Goal: Task Accomplishment & Management: Complete application form

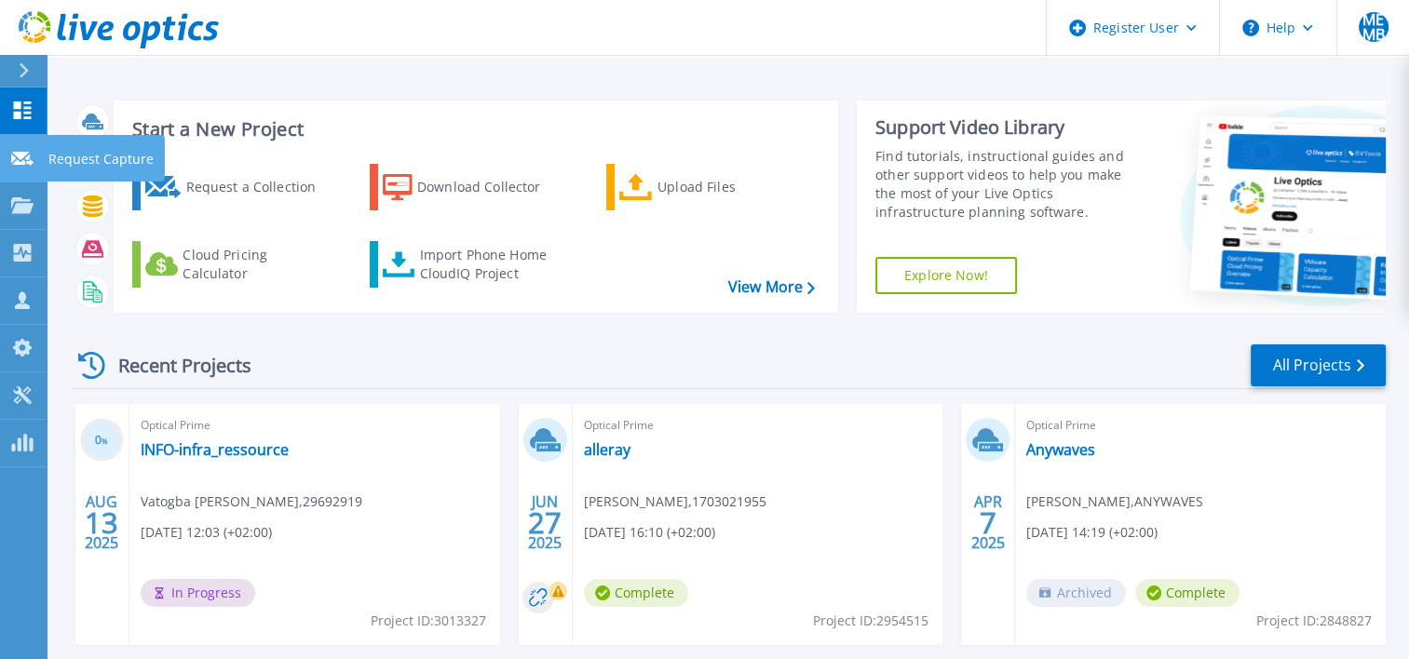
click at [88, 158] on p "Request Capture" at bounding box center [100, 159] width 105 height 48
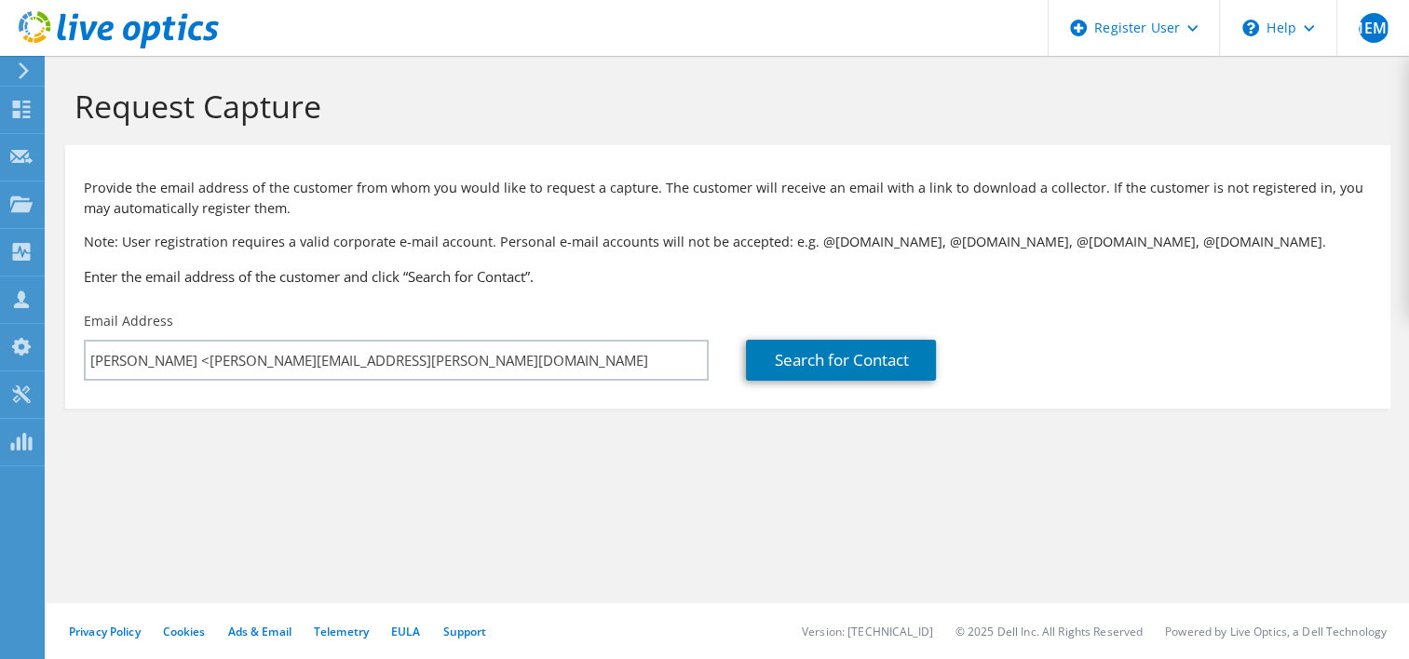
drag, startPoint x: 189, startPoint y: 357, endPoint x: -4, endPoint y: 359, distance: 192.8
click at [0, 359] on html "MEMB Dell User [PERSON_NAME] El [PERSON_NAME] [PERSON_NAME][EMAIL_ADDRESS][PERS…" at bounding box center [704, 329] width 1409 height 659
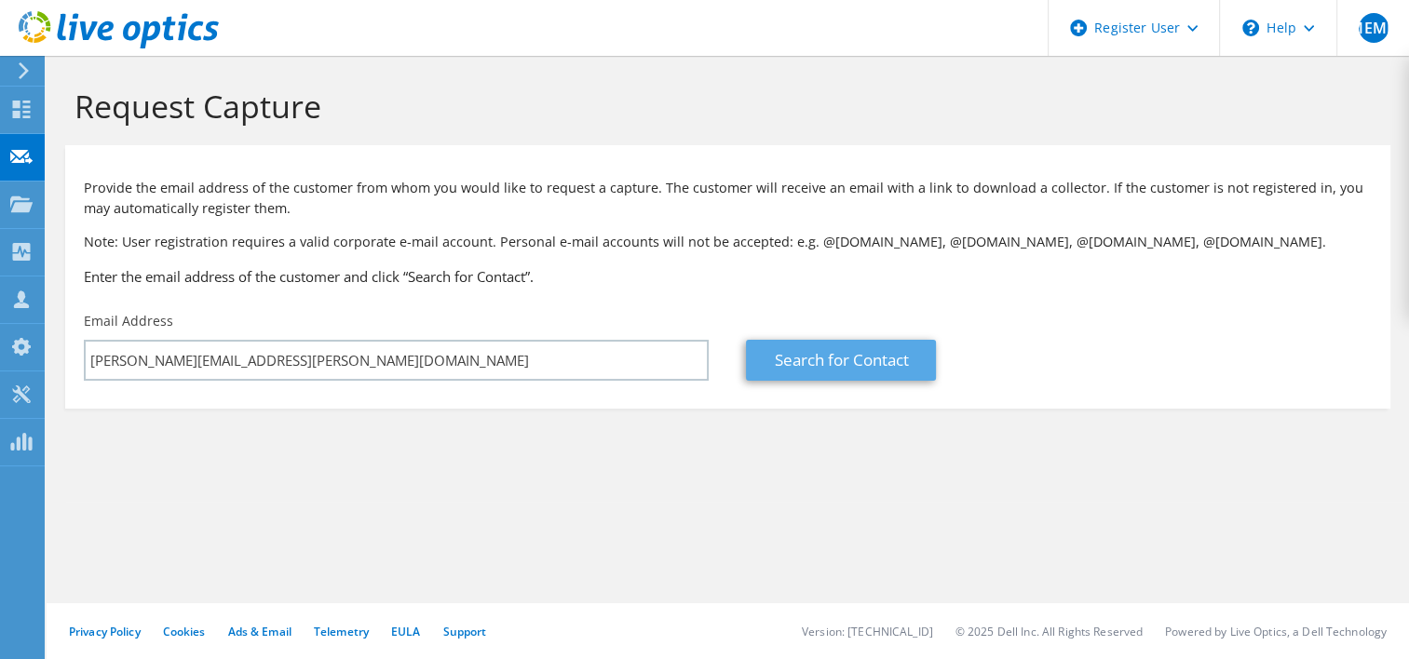
type input "[PERSON_NAME][EMAIL_ADDRESS][PERSON_NAME][DOMAIN_NAME]"
click at [822, 358] on link "Search for Contact" at bounding box center [841, 360] width 190 height 41
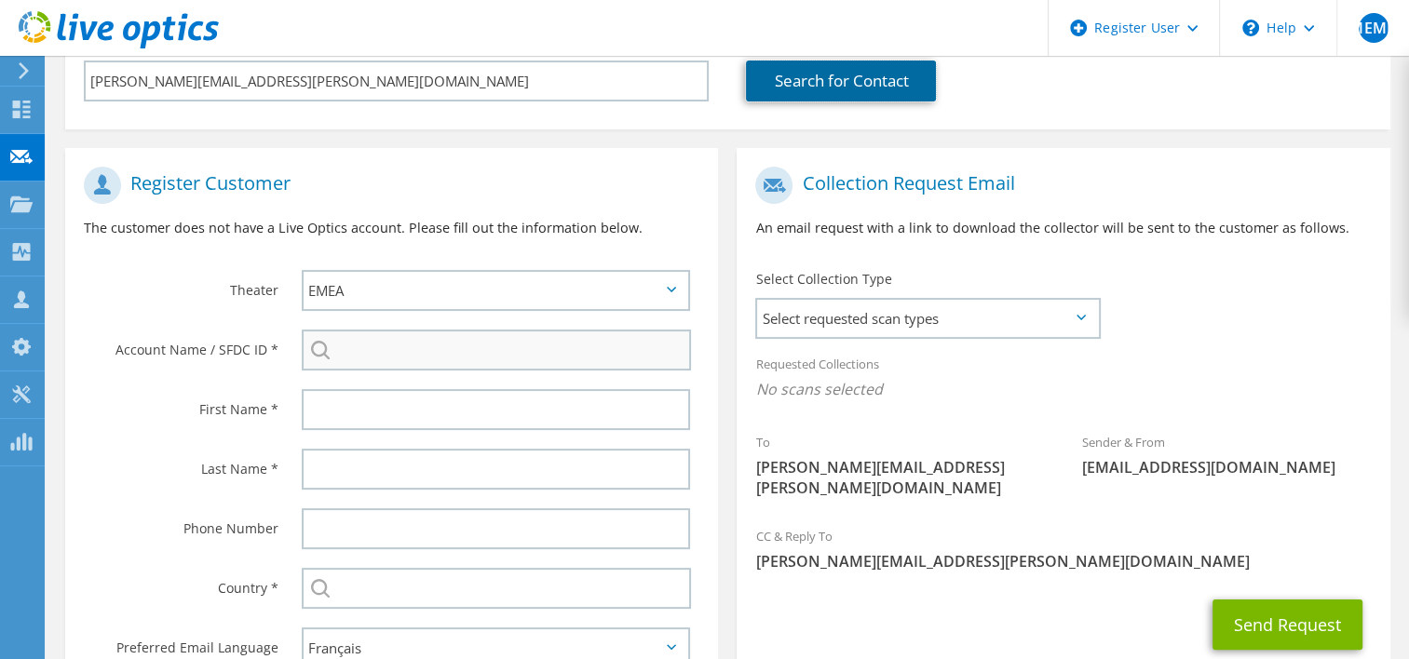
scroll to position [278, 0]
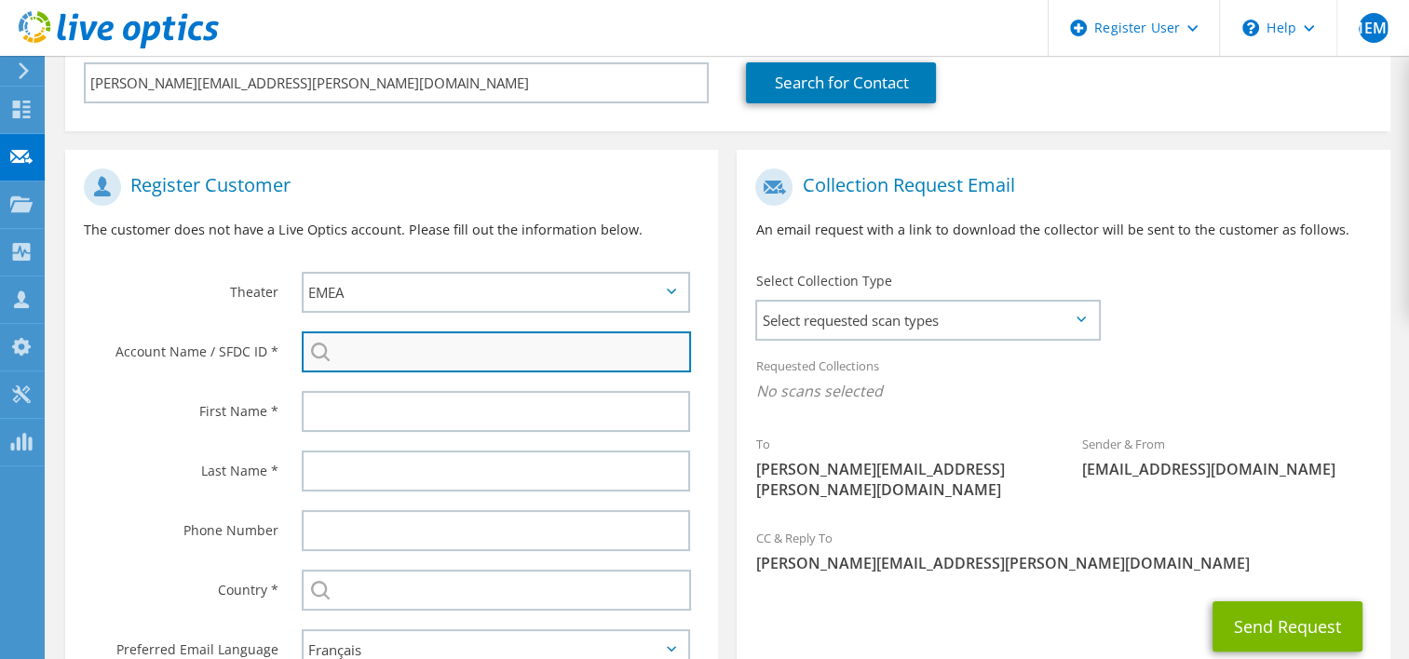
click at [427, 347] on input "search" at bounding box center [497, 352] width 390 height 41
paste input "3599307003"
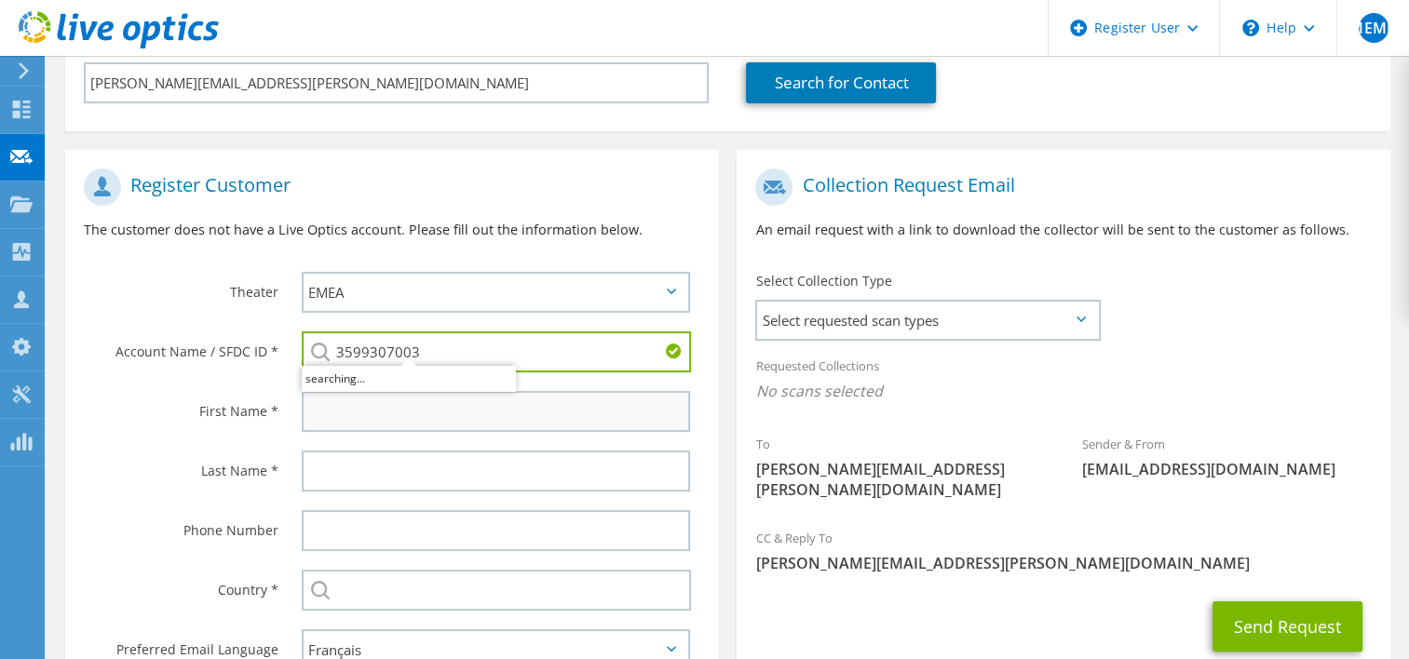
type input "3599307003"
click at [391, 411] on input "text" at bounding box center [496, 411] width 389 height 41
click at [365, 418] on input "text" at bounding box center [496, 411] width 389 height 41
click at [505, 424] on input "text" at bounding box center [496, 411] width 389 height 41
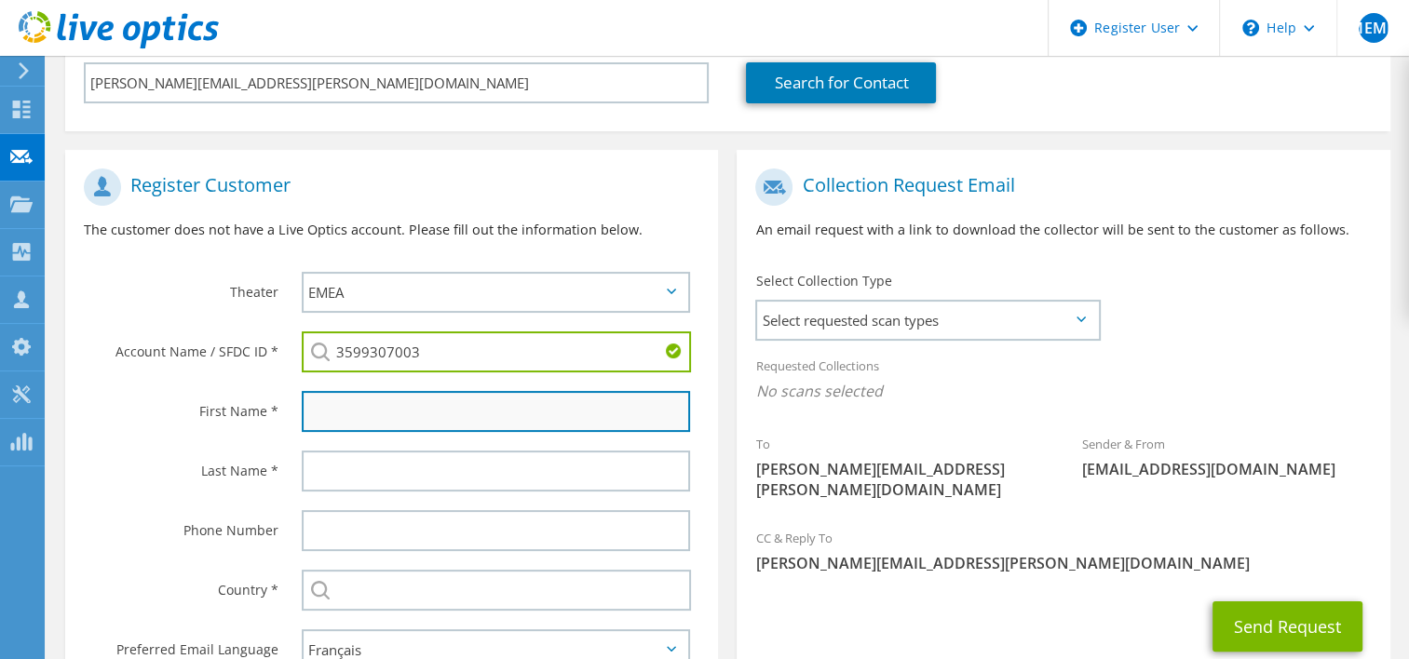
click at [514, 421] on input "text" at bounding box center [496, 411] width 389 height 41
click at [369, 412] on input "text" at bounding box center [496, 411] width 389 height 41
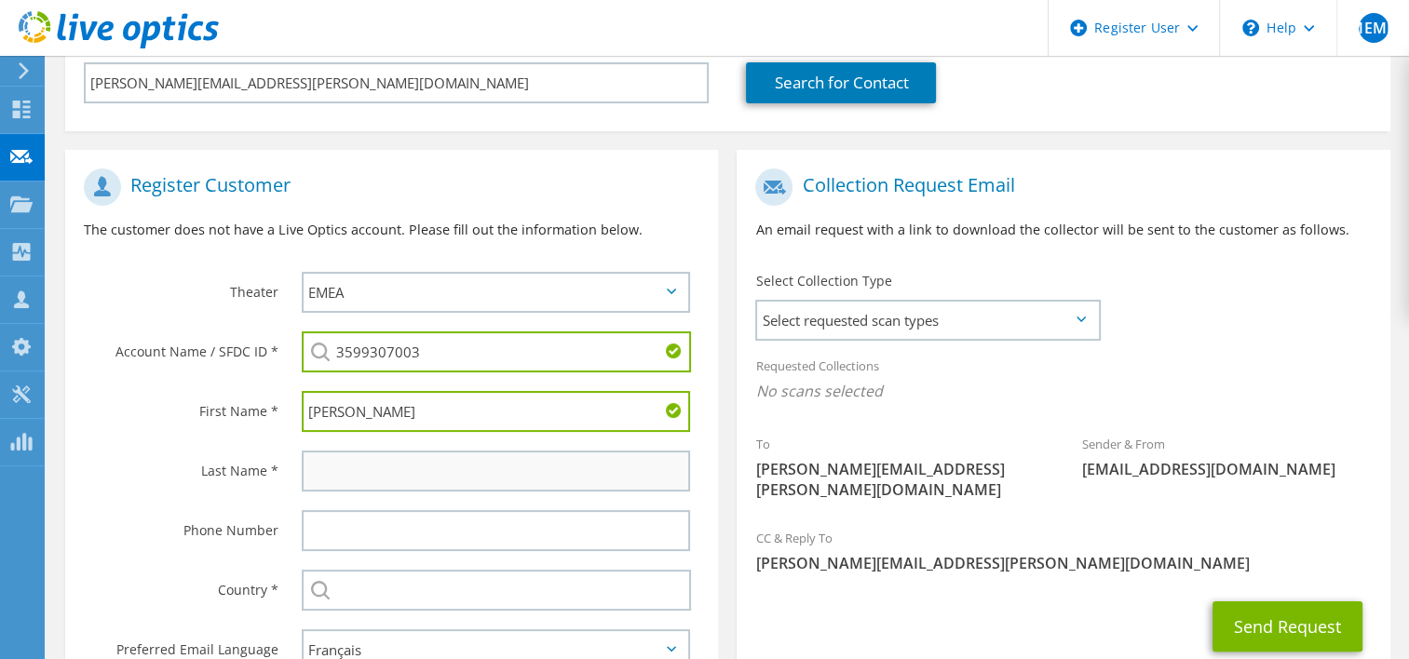
type input "[PERSON_NAME]"
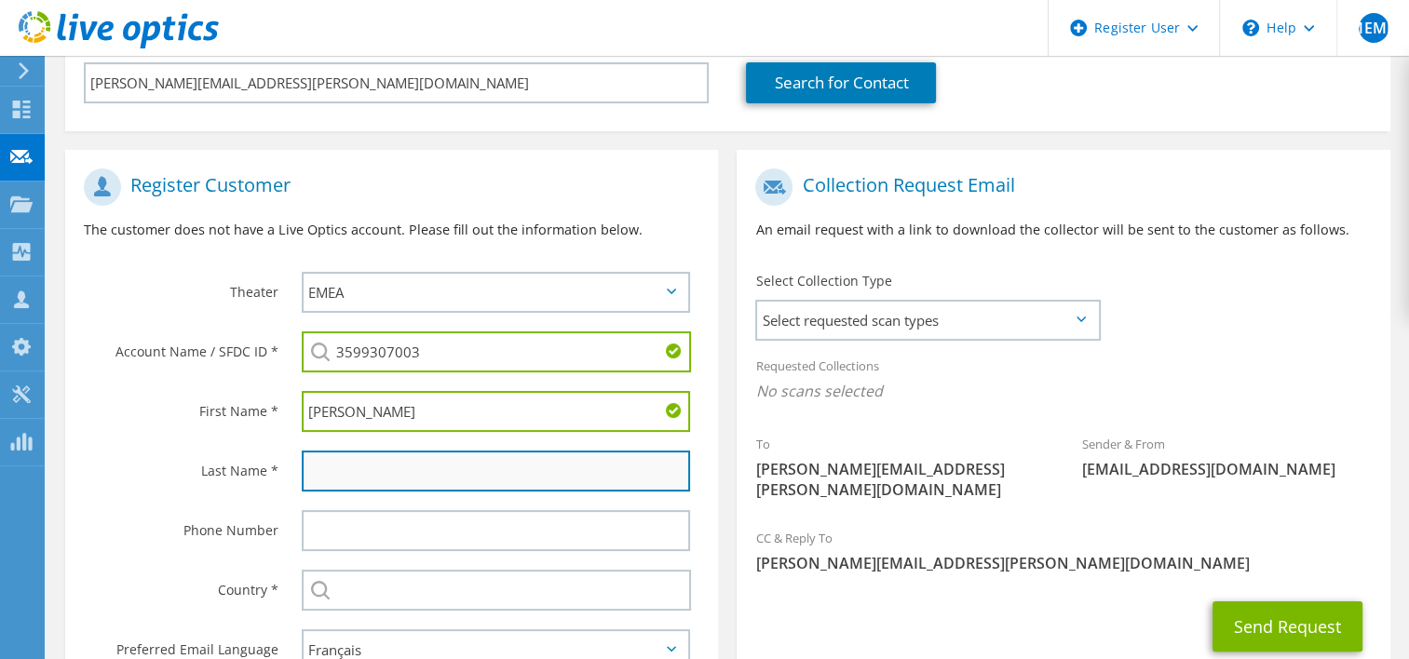
click at [347, 461] on input "text" at bounding box center [496, 471] width 389 height 41
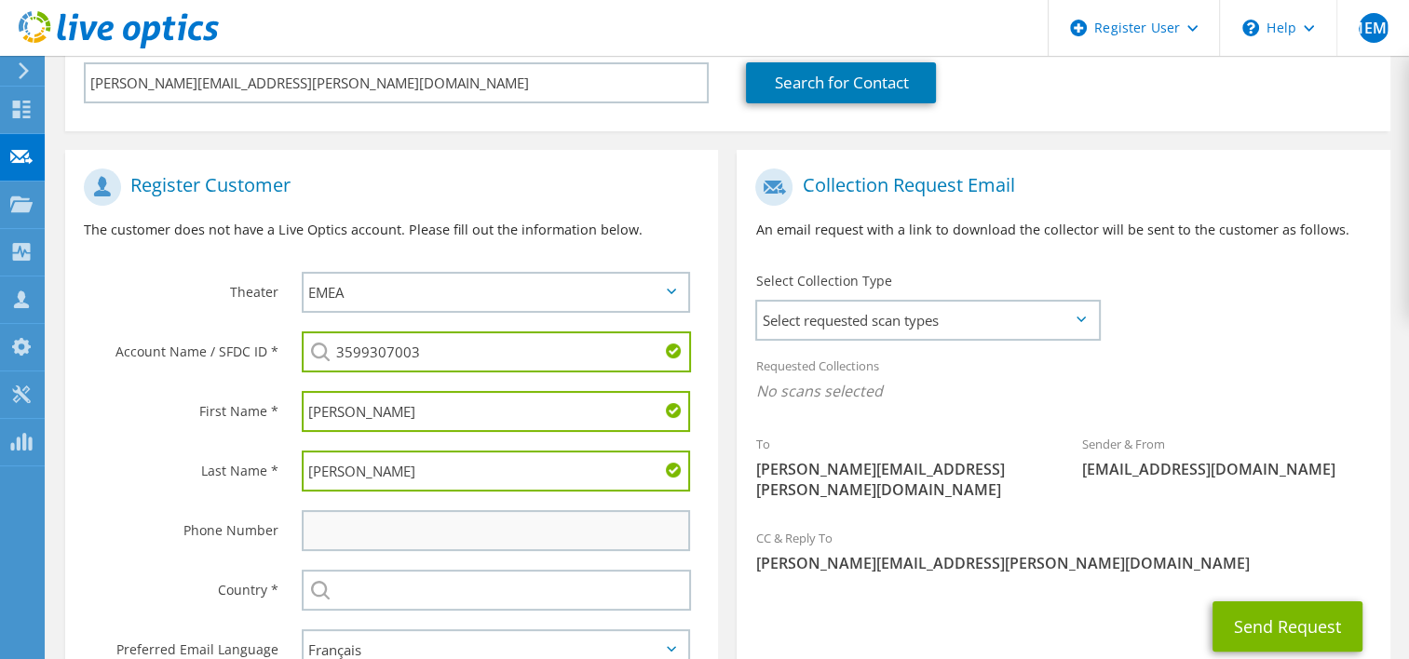
type input "[PERSON_NAME]"
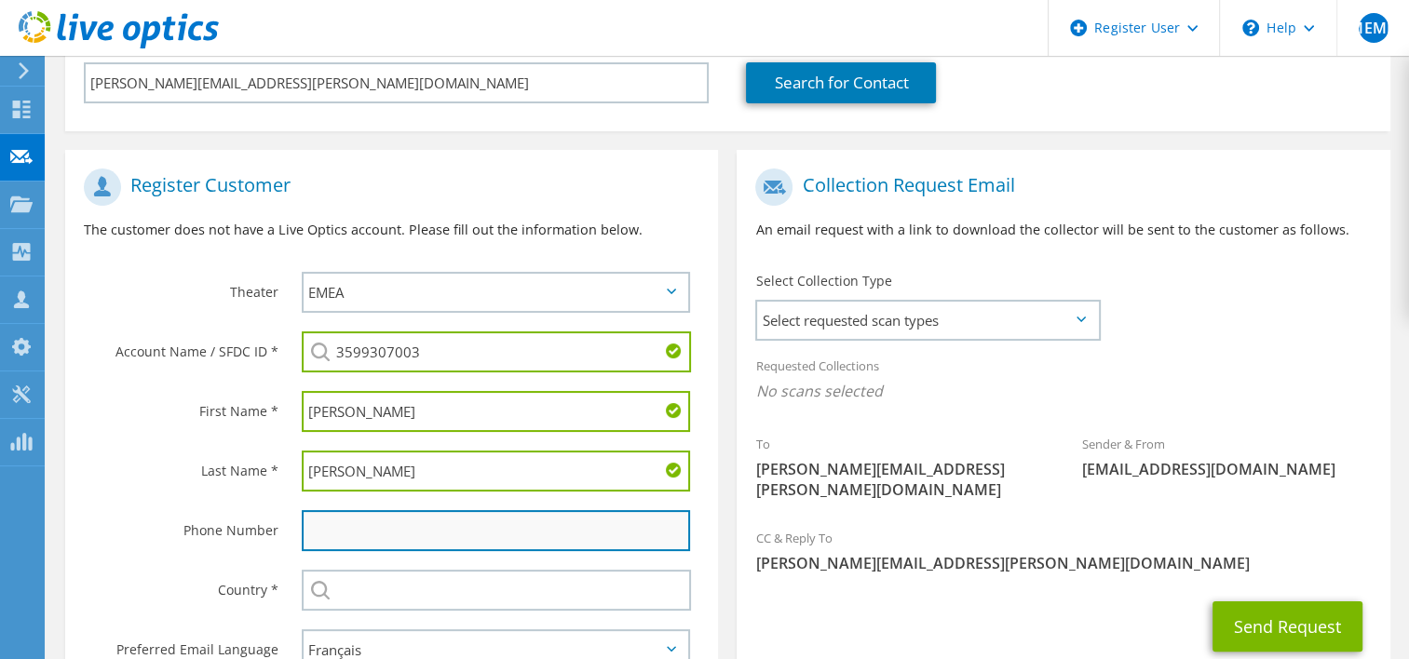
click at [394, 529] on input "text" at bounding box center [496, 530] width 389 height 41
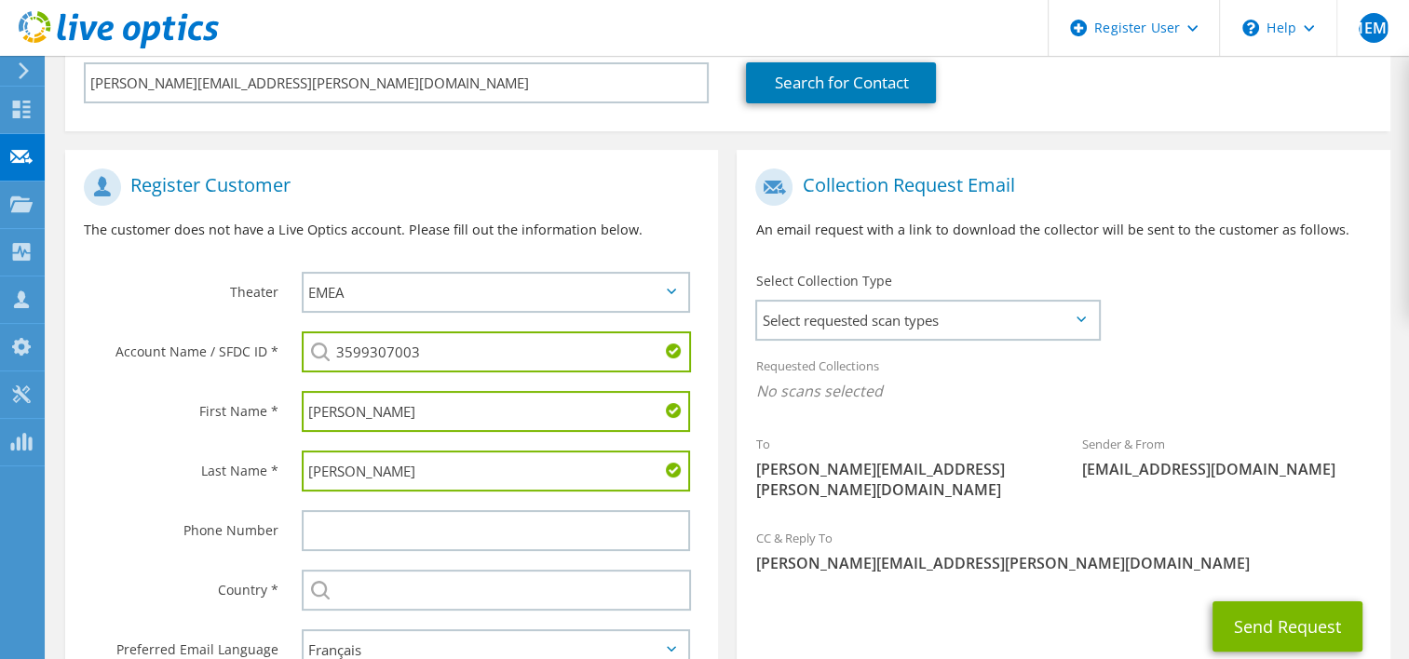
click at [350, 607] on div "Select [GEOGRAPHIC_DATA] [GEOGRAPHIC_DATA] [GEOGRAPHIC_DATA] [GEOGRAPHIC_DATA] …" at bounding box center [501, 591] width 436 height 60
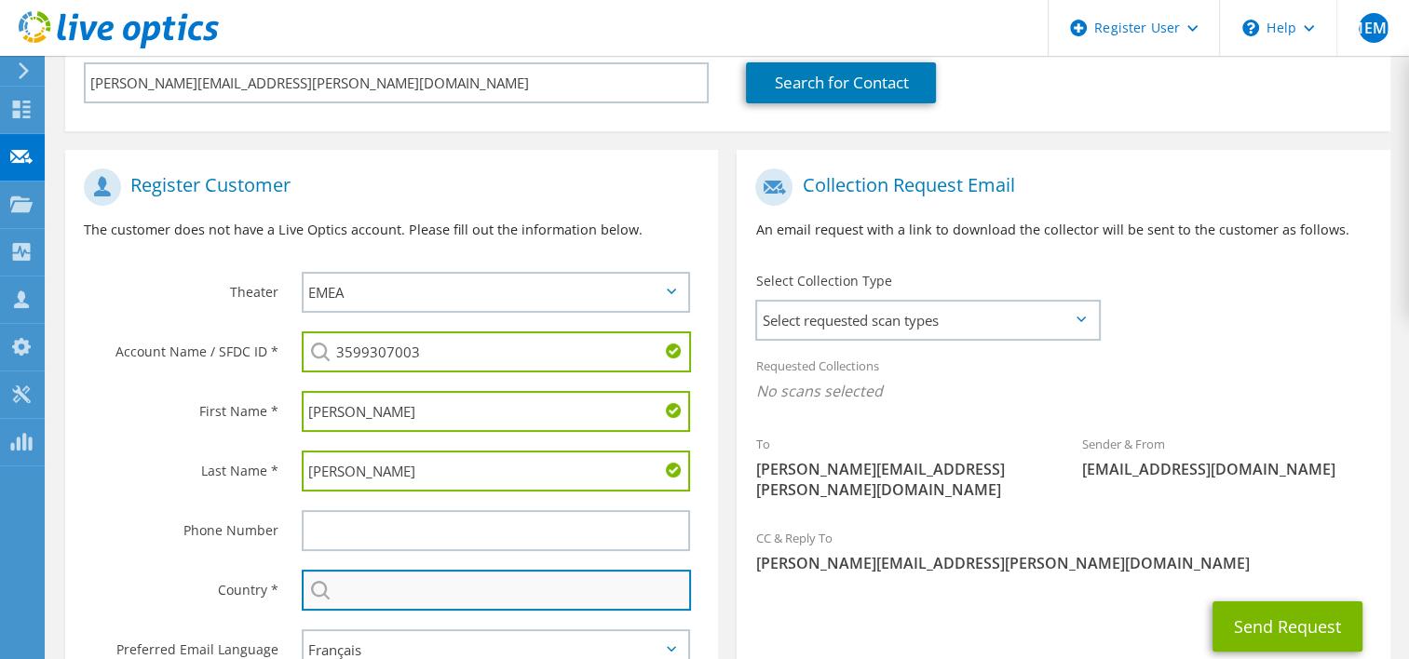
click at [358, 602] on input "text" at bounding box center [497, 590] width 390 height 41
type input "[GEOGRAPHIC_DATA]"
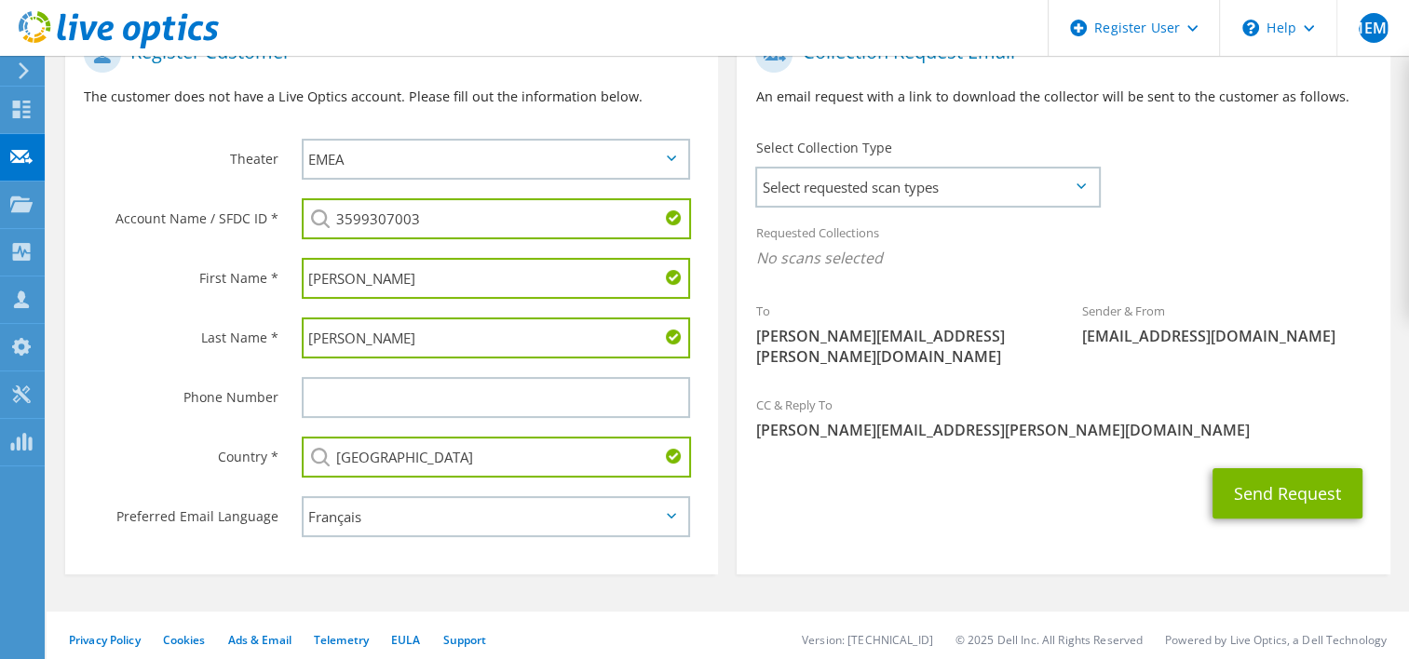
scroll to position [412, 0]
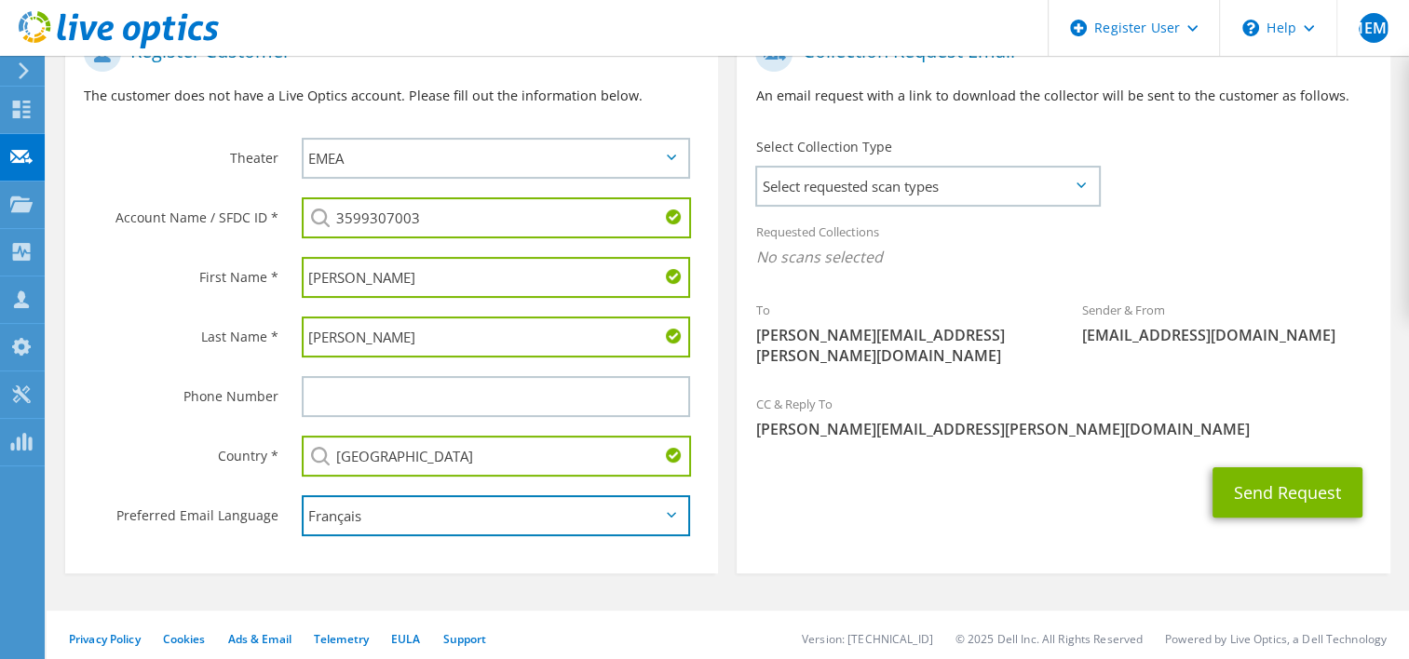
click at [384, 507] on select "English Deutsch Español Français Italiano Polski Português Русский 한국어 中文 日本語" at bounding box center [496, 516] width 389 height 41
click at [302, 496] on select "English Deutsch Español Français Italiano Polski Português Русский 한국어 中文 日本語" at bounding box center [496, 516] width 389 height 41
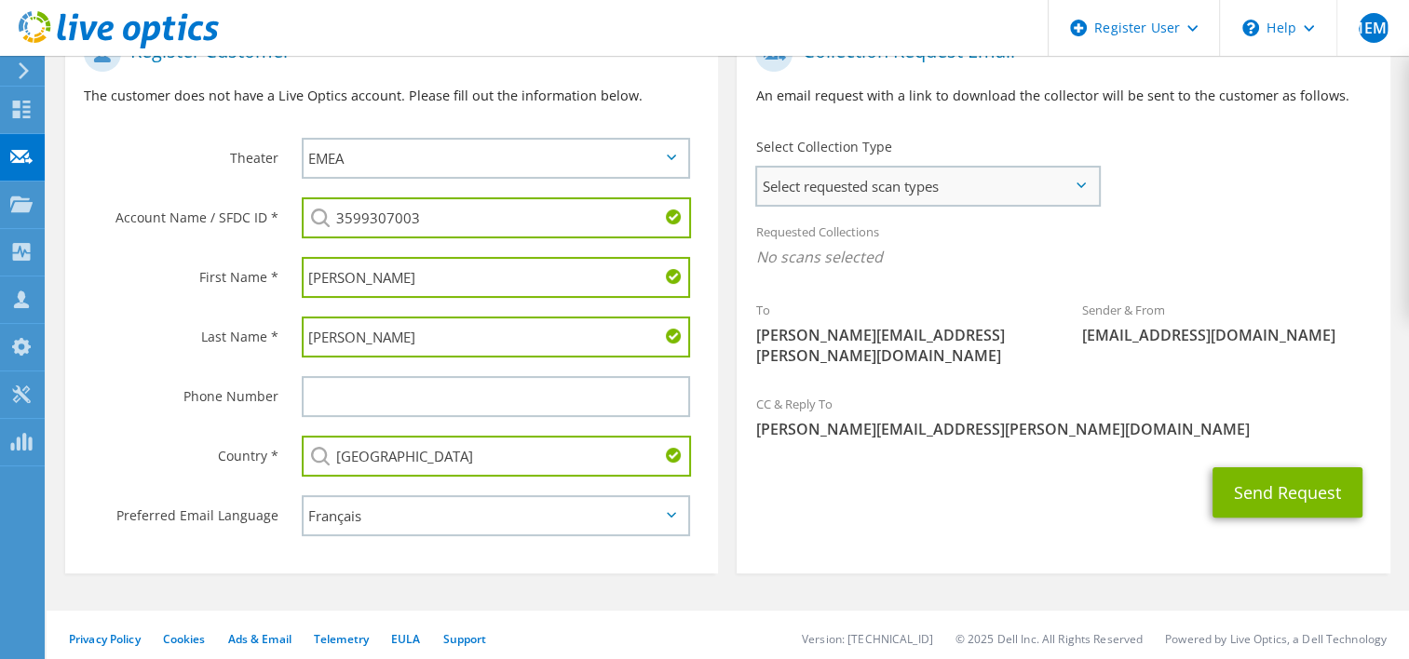
click at [1051, 188] on span "Select requested scan types" at bounding box center [927, 186] width 340 height 37
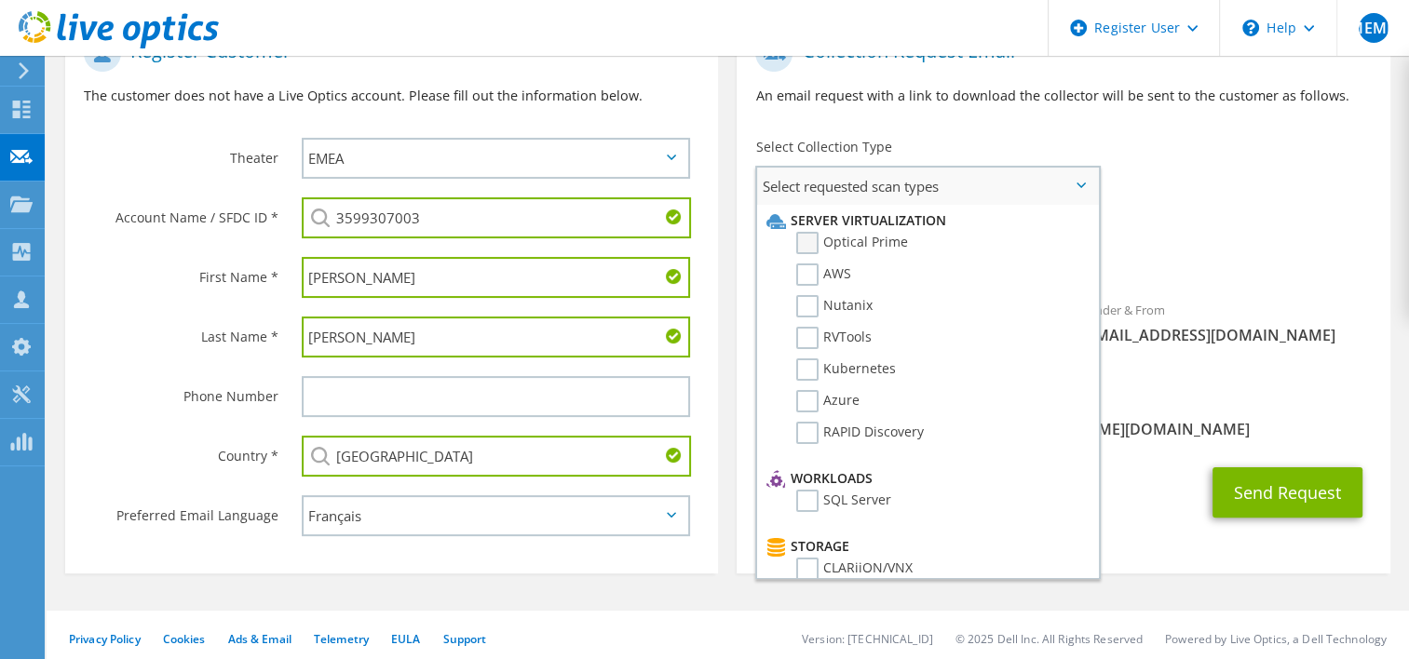
click at [803, 238] on label "Optical Prime" at bounding box center [852, 243] width 112 height 22
click at [0, 0] on input "Optical Prime" at bounding box center [0, 0] width 0 height 0
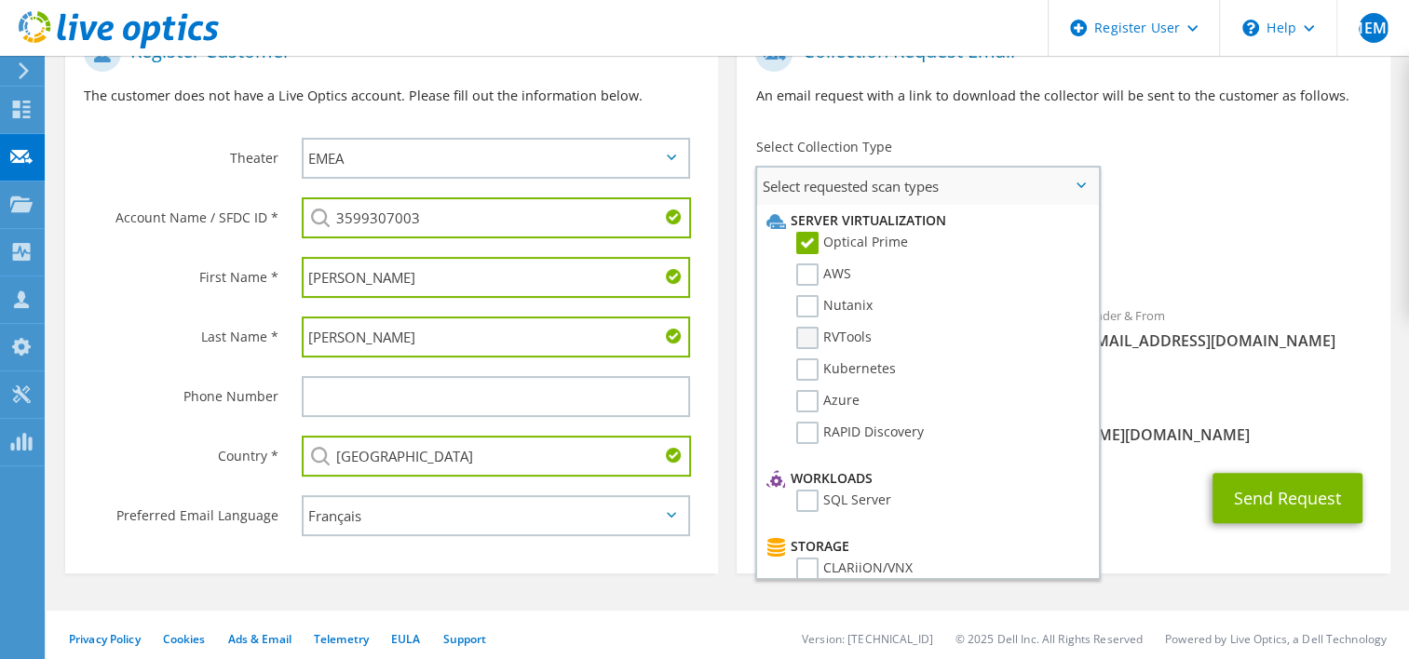
click at [804, 335] on label "RVTools" at bounding box center [833, 338] width 75 height 22
click at [0, 0] on input "RVTools" at bounding box center [0, 0] width 0 height 0
click at [805, 428] on label "RAPID Discovery" at bounding box center [860, 433] width 128 height 22
click at [0, 0] on input "RAPID Discovery" at bounding box center [0, 0] width 0 height 0
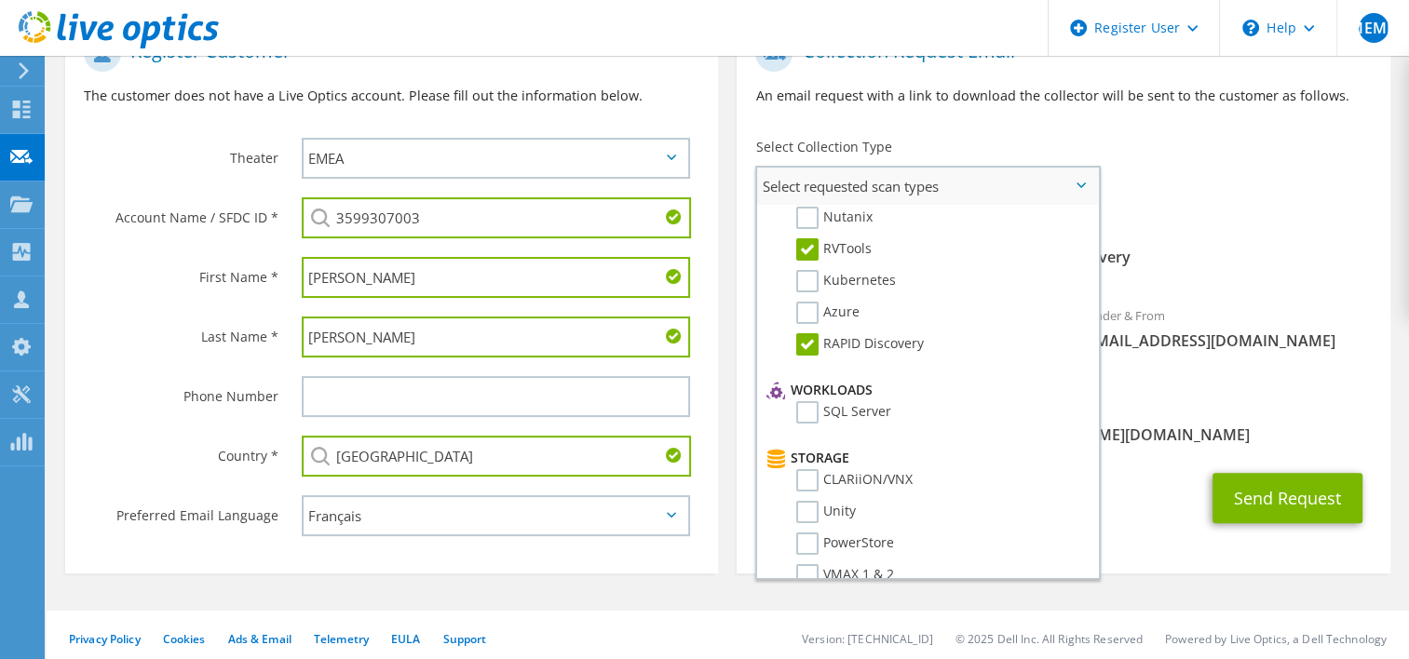
scroll to position [186, 0]
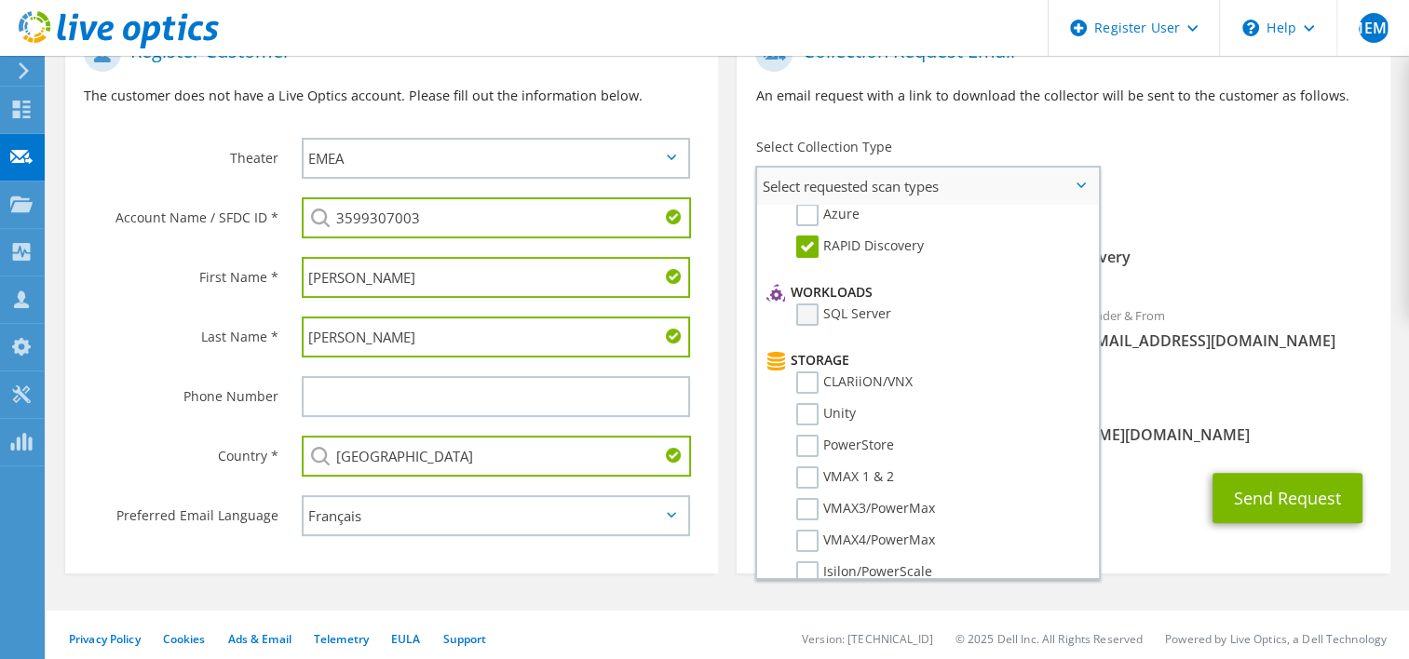
click at [809, 316] on label "SQL Server" at bounding box center [843, 315] width 95 height 22
click at [0, 0] on input "SQL Server" at bounding box center [0, 0] width 0 height 0
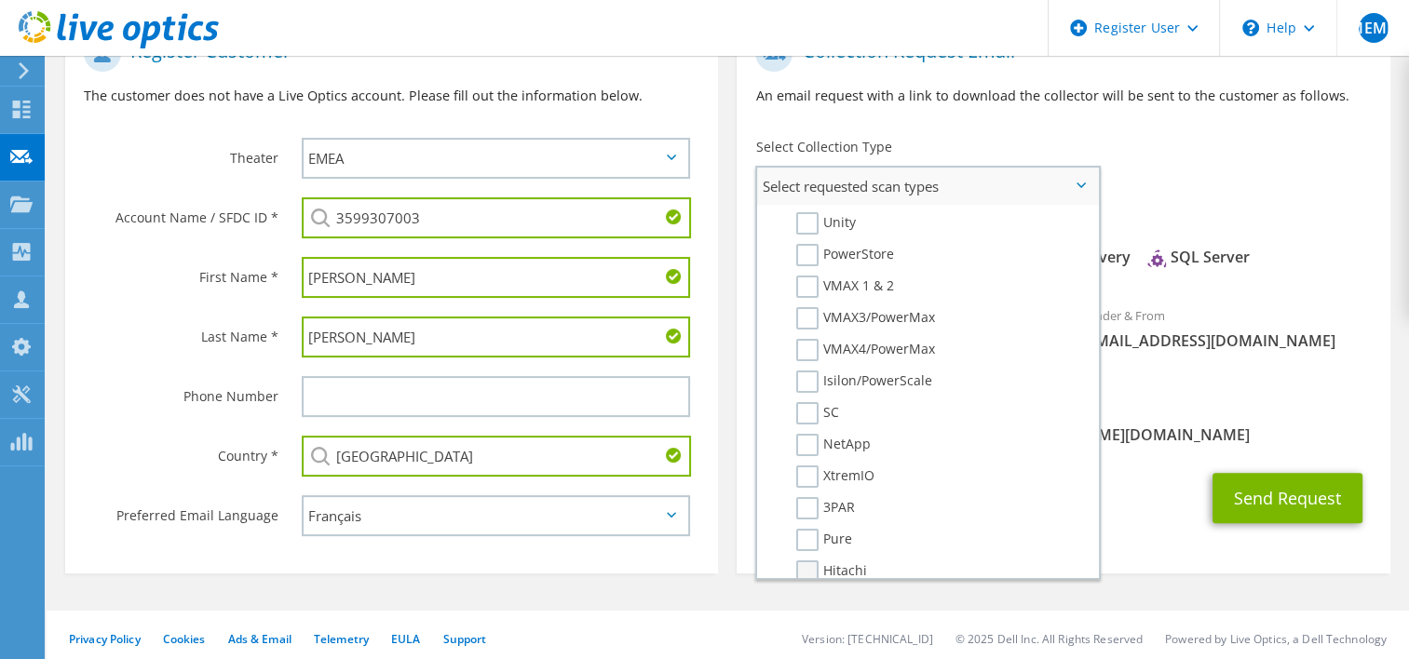
scroll to position [279, 0]
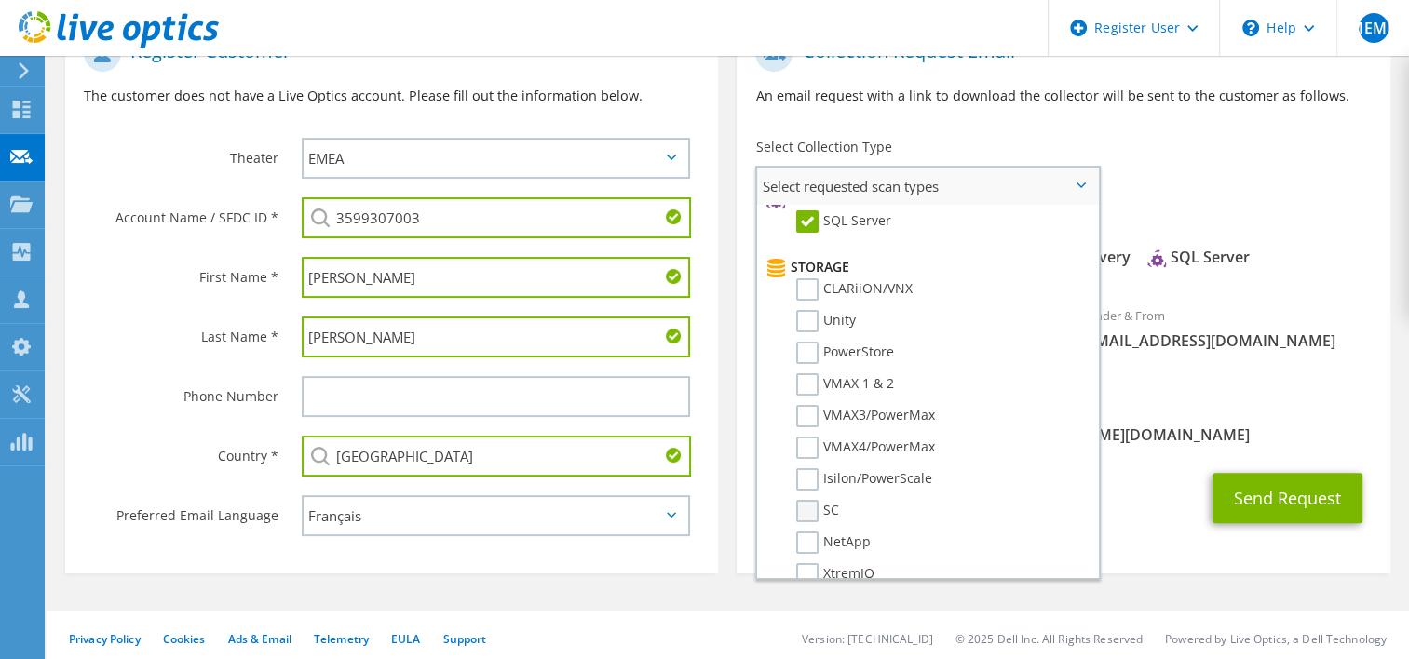
click at [812, 500] on label "SC" at bounding box center [817, 511] width 43 height 22
click at [0, 0] on input "SC" at bounding box center [0, 0] width 0 height 0
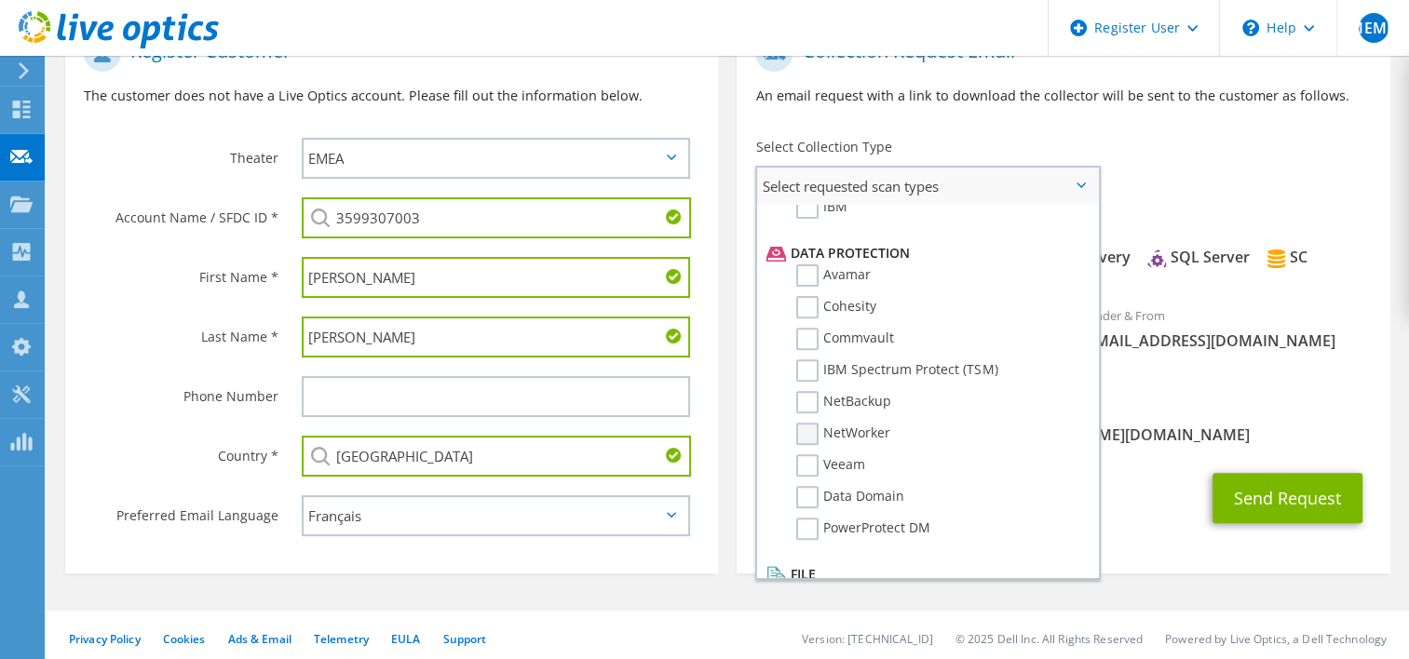
scroll to position [798, 0]
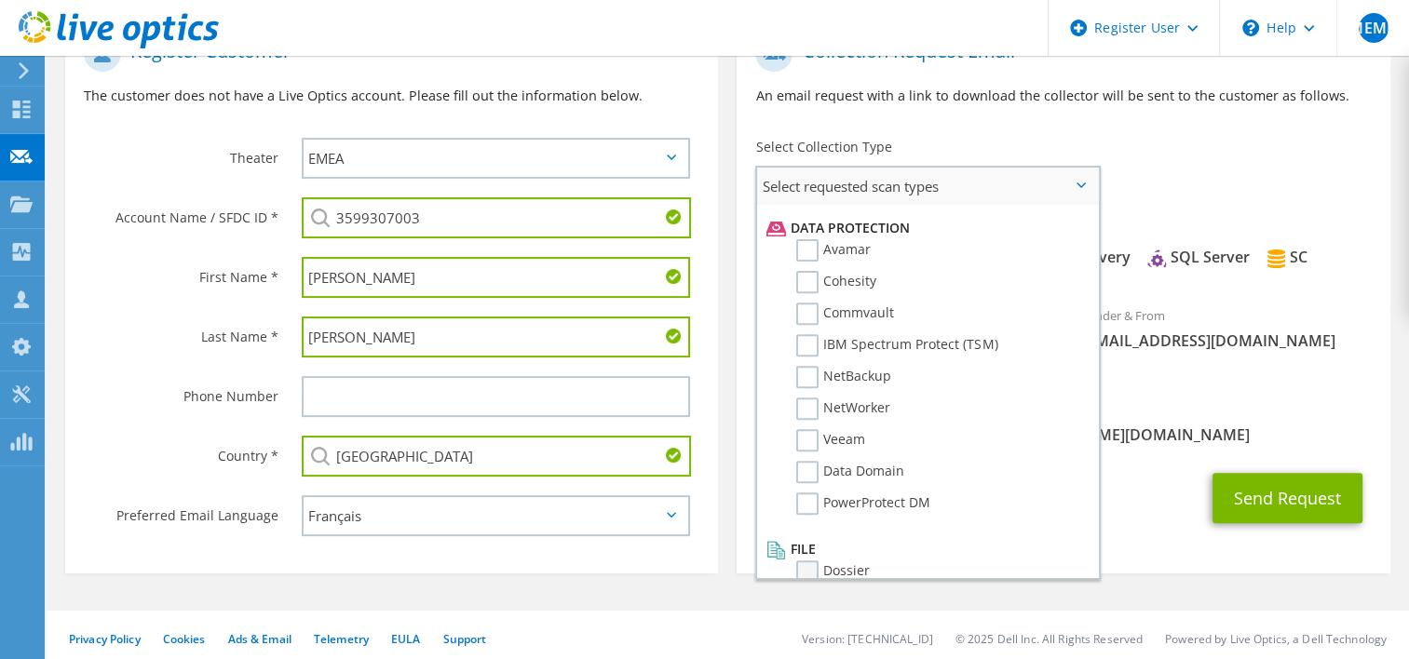
click at [805, 561] on label "Dossier" at bounding box center [833, 572] width 74 height 22
click at [0, 0] on input "Dossier" at bounding box center [0, 0] width 0 height 0
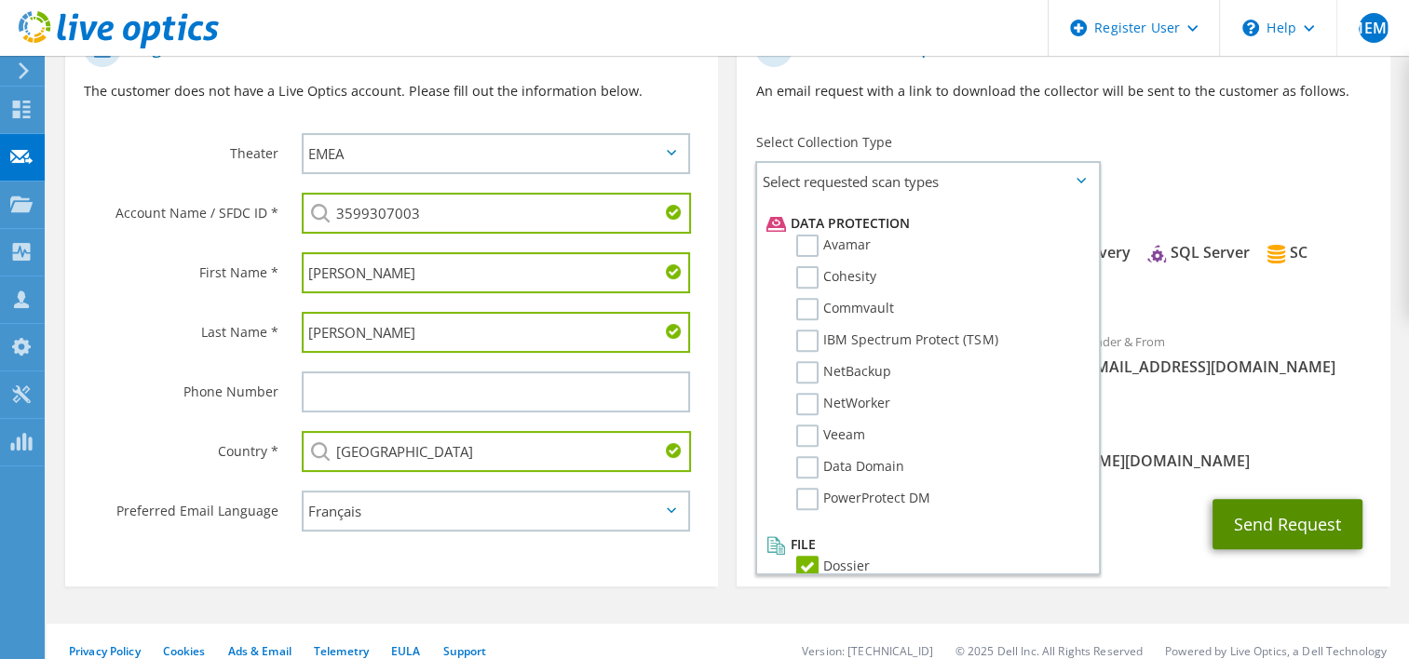
click at [1305, 501] on button "Send Request" at bounding box center [1288, 524] width 150 height 50
